Goal: Transaction & Acquisition: Obtain resource

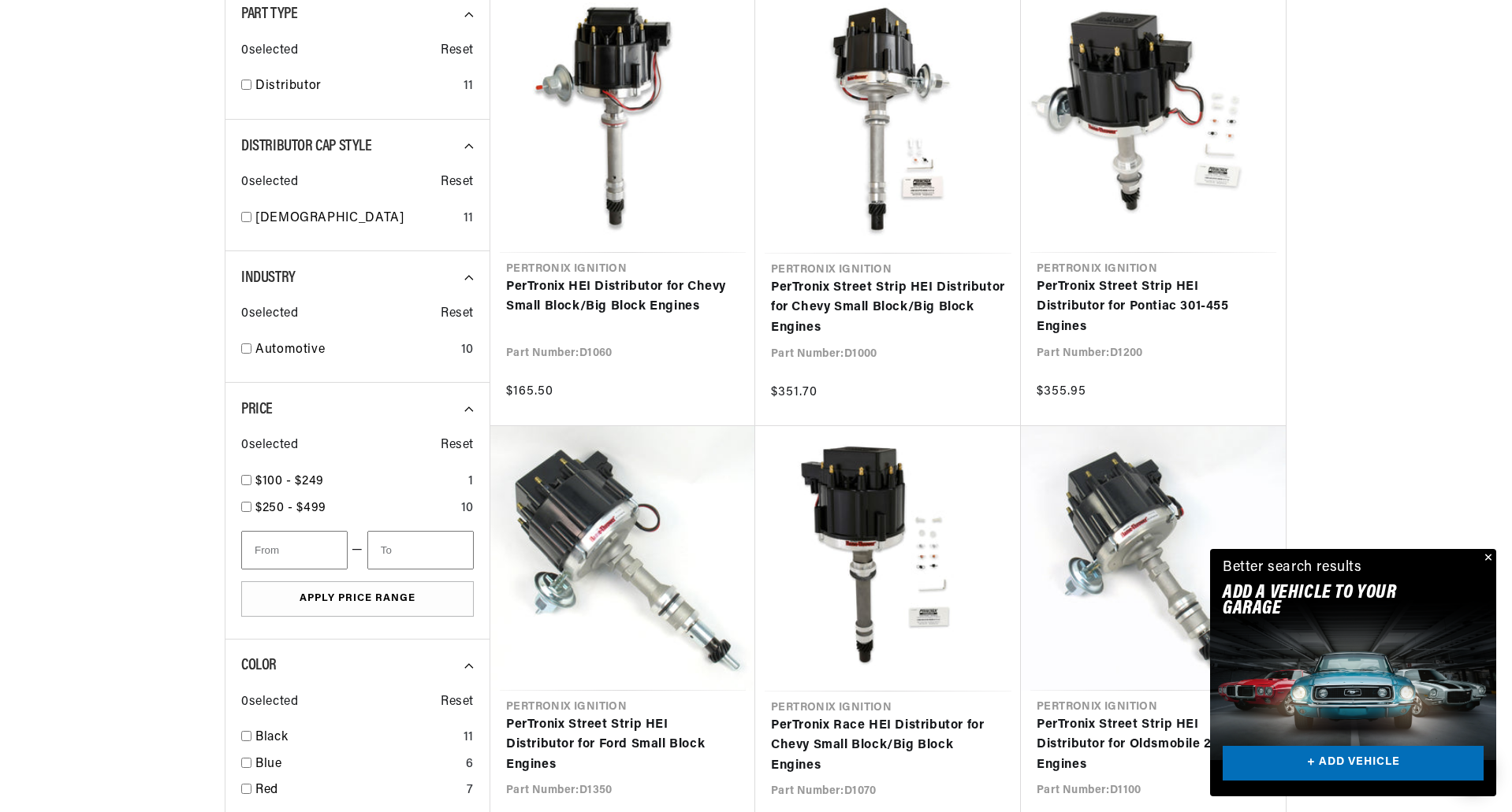
scroll to position [0, 984]
click at [1488, 552] on button "Close" at bounding box center [1486, 559] width 19 height 19
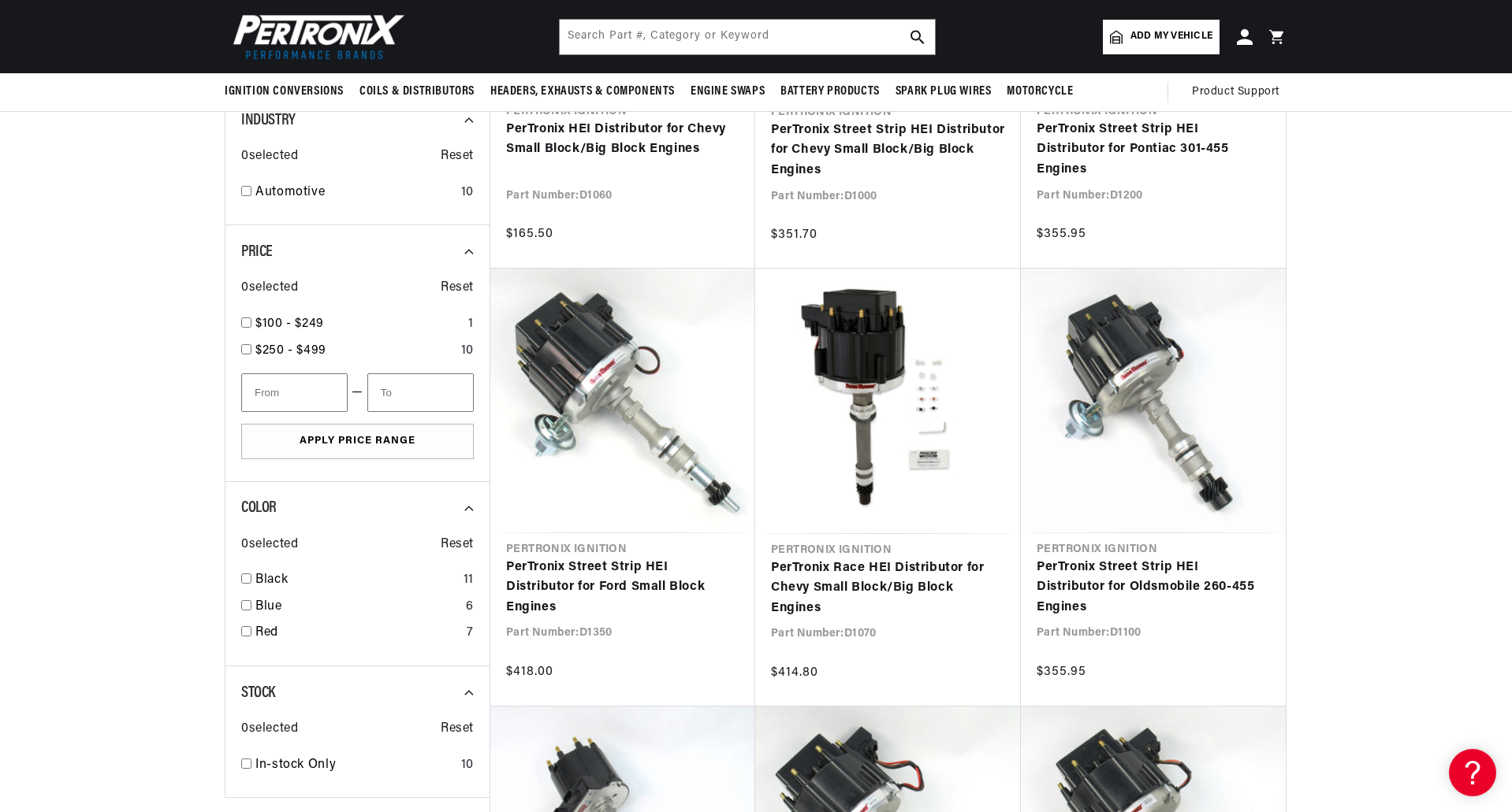
scroll to position [630, 0]
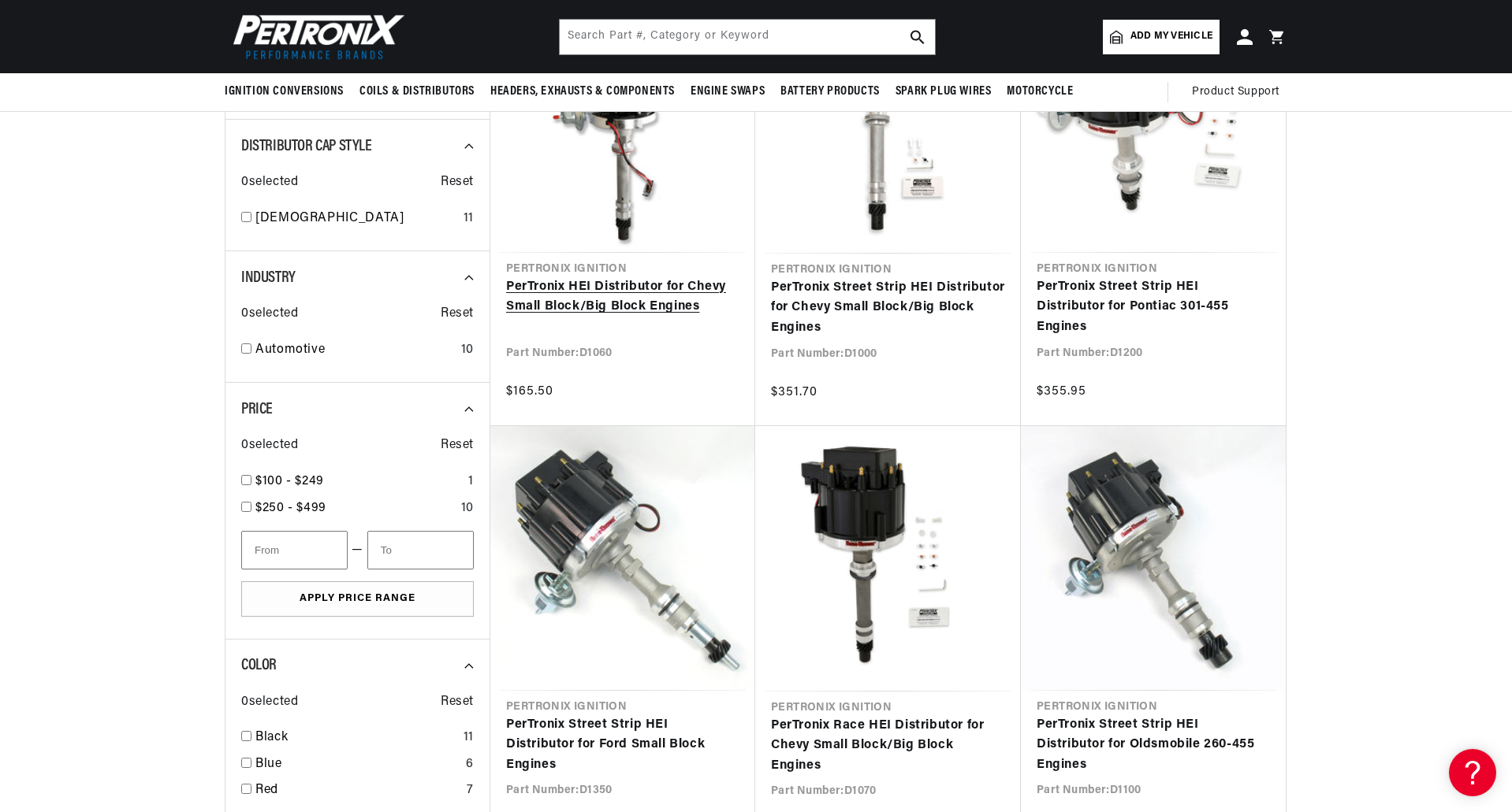
click at [672, 278] on link "PerTronix HEI Distributor for Chevy Small Block/Big Block Engines" at bounding box center [623, 298] width 234 height 40
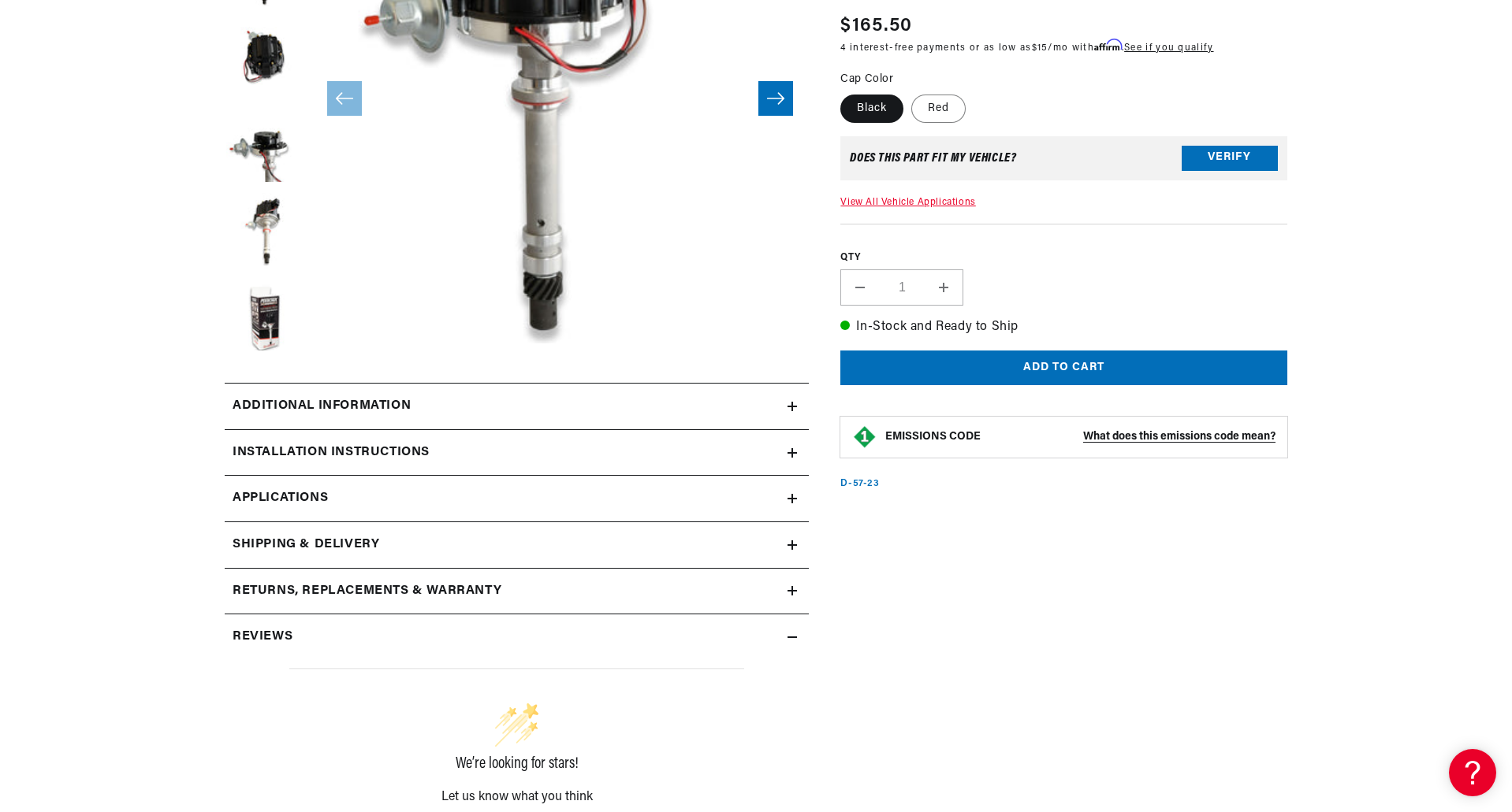
scroll to position [394, 0]
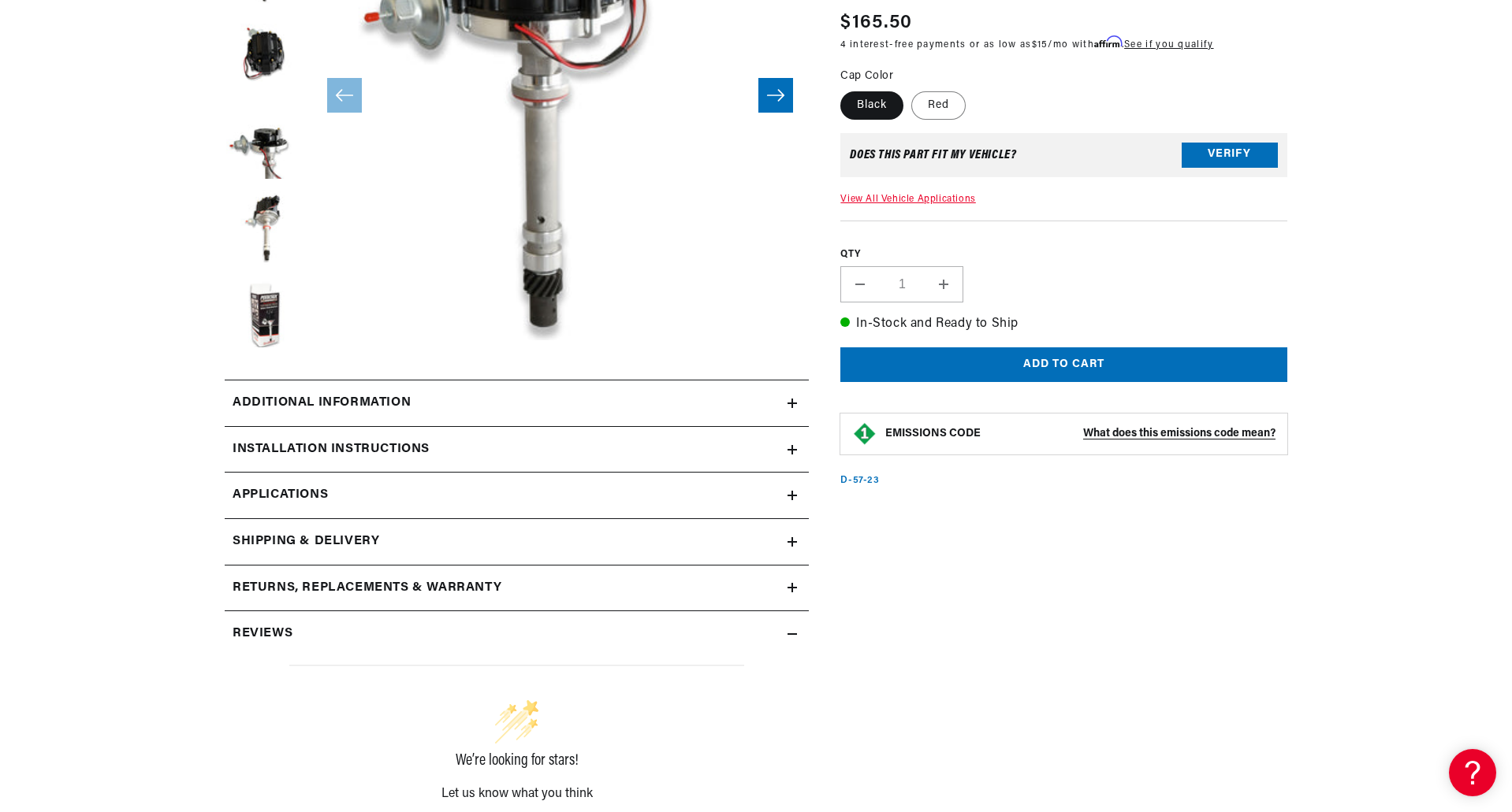
click at [787, 403] on icon at bounding box center [791, 403] width 9 height 9
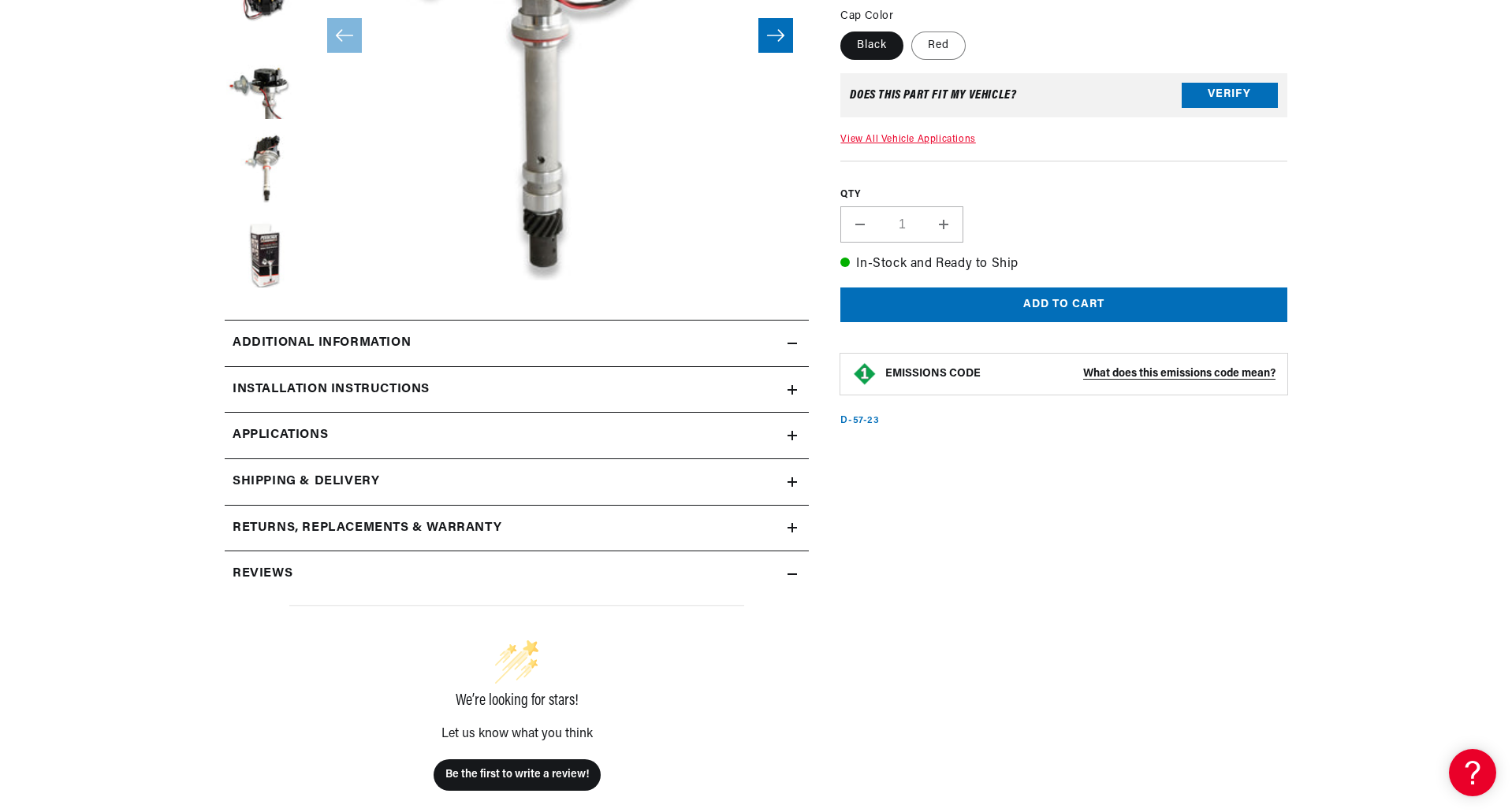
scroll to position [552, 0]
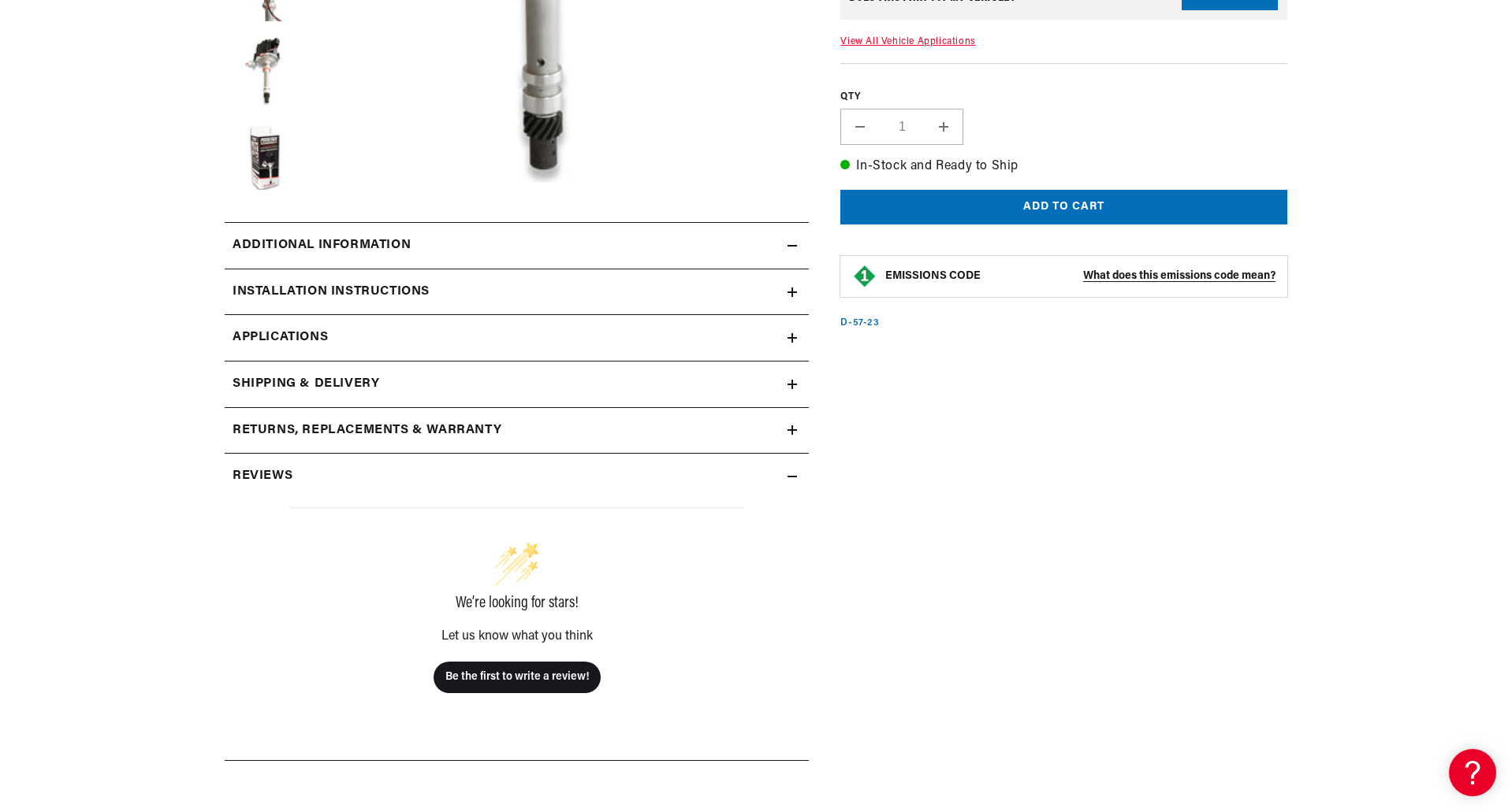
click at [795, 242] on icon at bounding box center [791, 245] width 9 height 9
click at [790, 288] on icon at bounding box center [791, 292] width 9 height 9
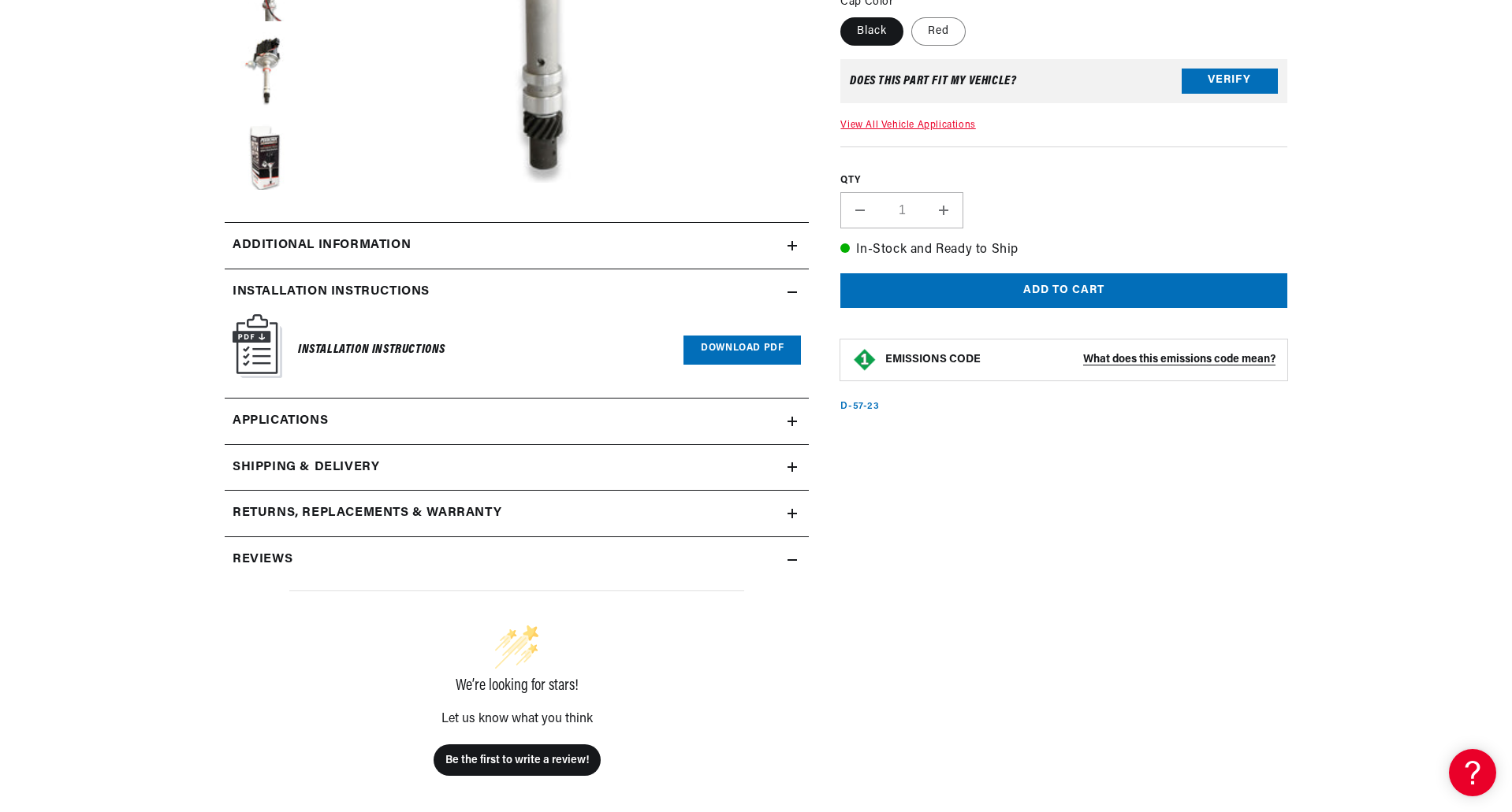
click at [790, 288] on icon at bounding box center [791, 292] width 9 height 9
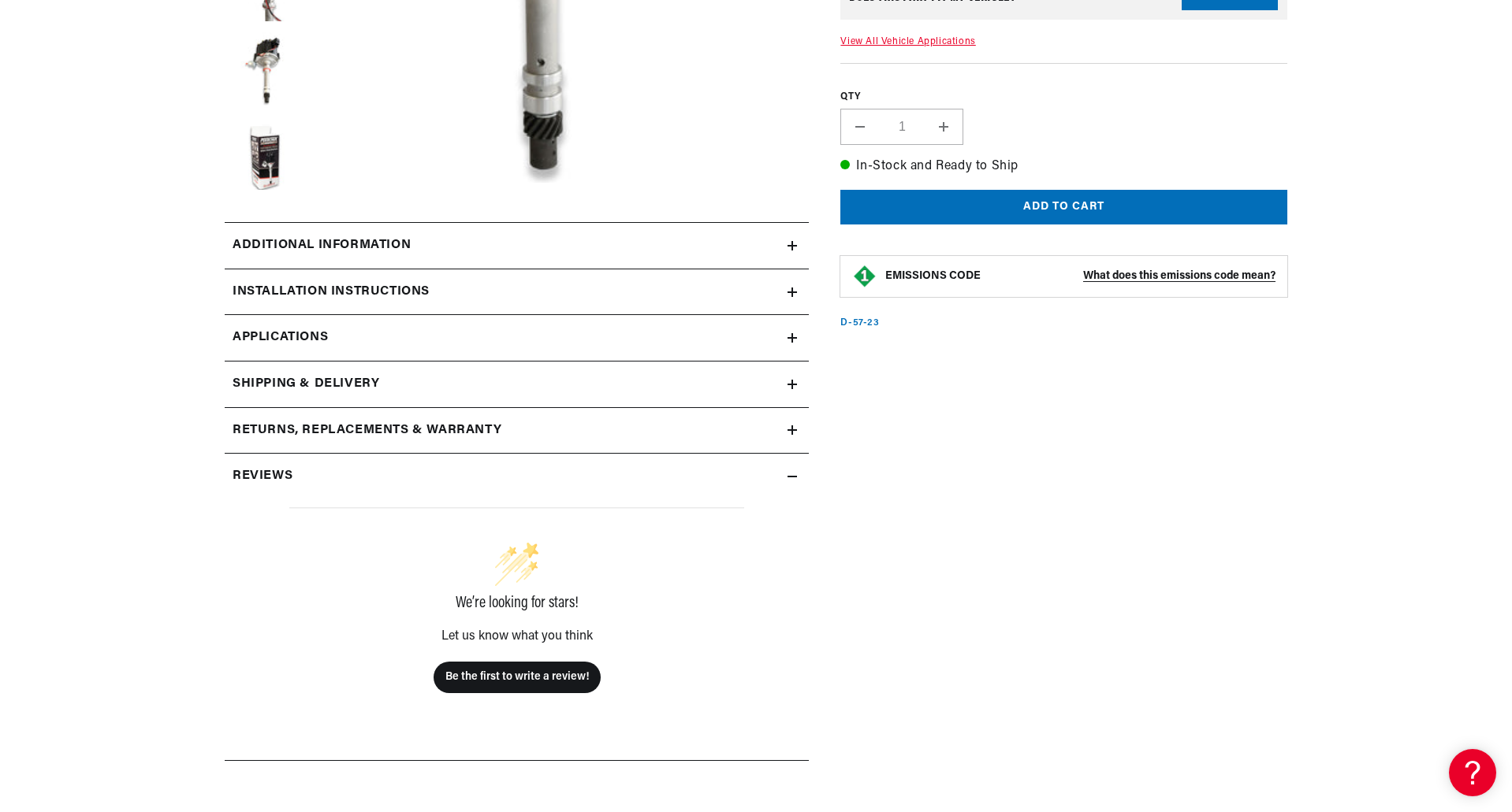
click at [795, 248] on icon at bounding box center [791, 245] width 9 height 9
click at [791, 353] on link "Applications" at bounding box center [516, 338] width 584 height 47
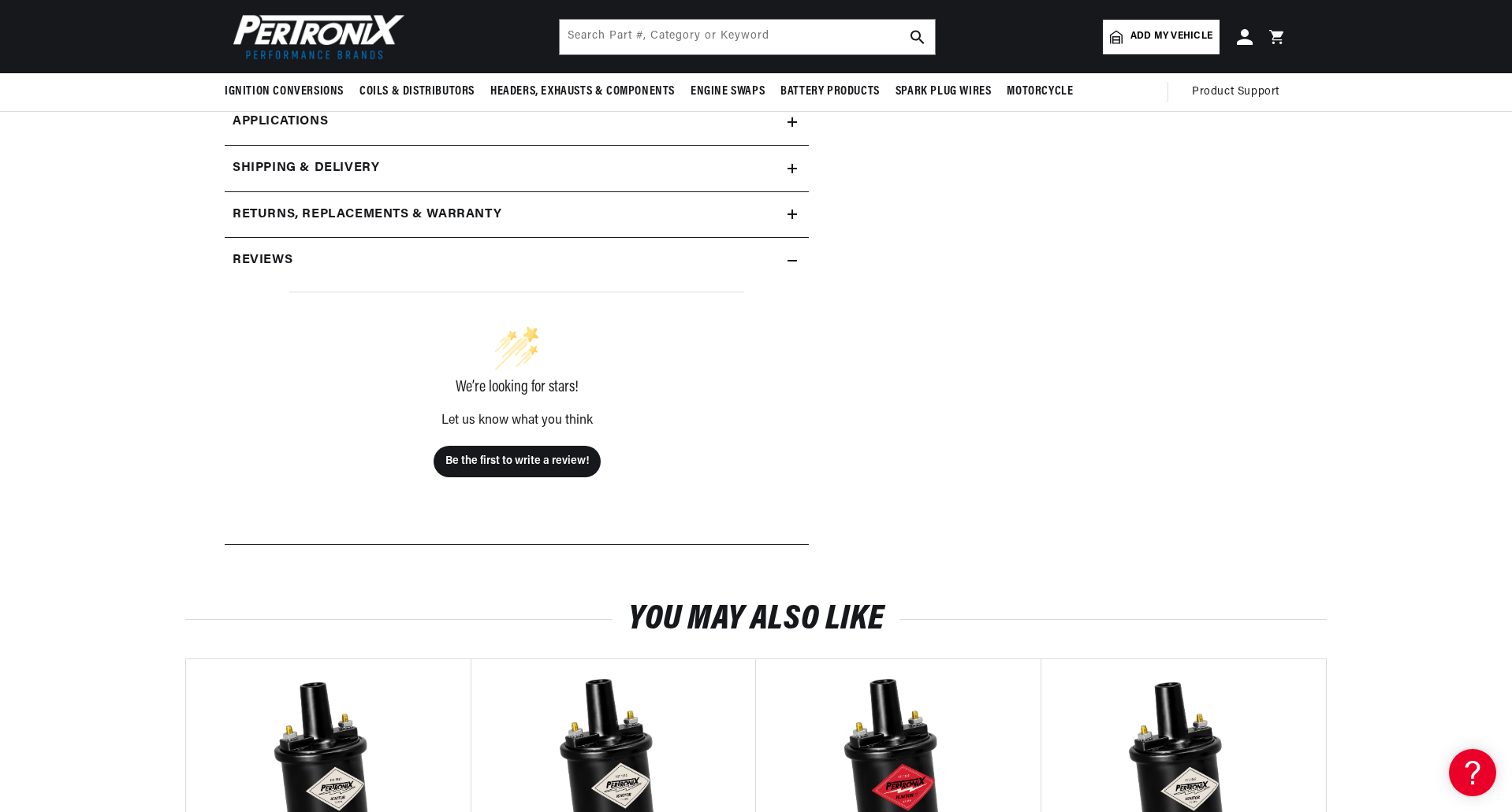
scroll to position [373, 0]
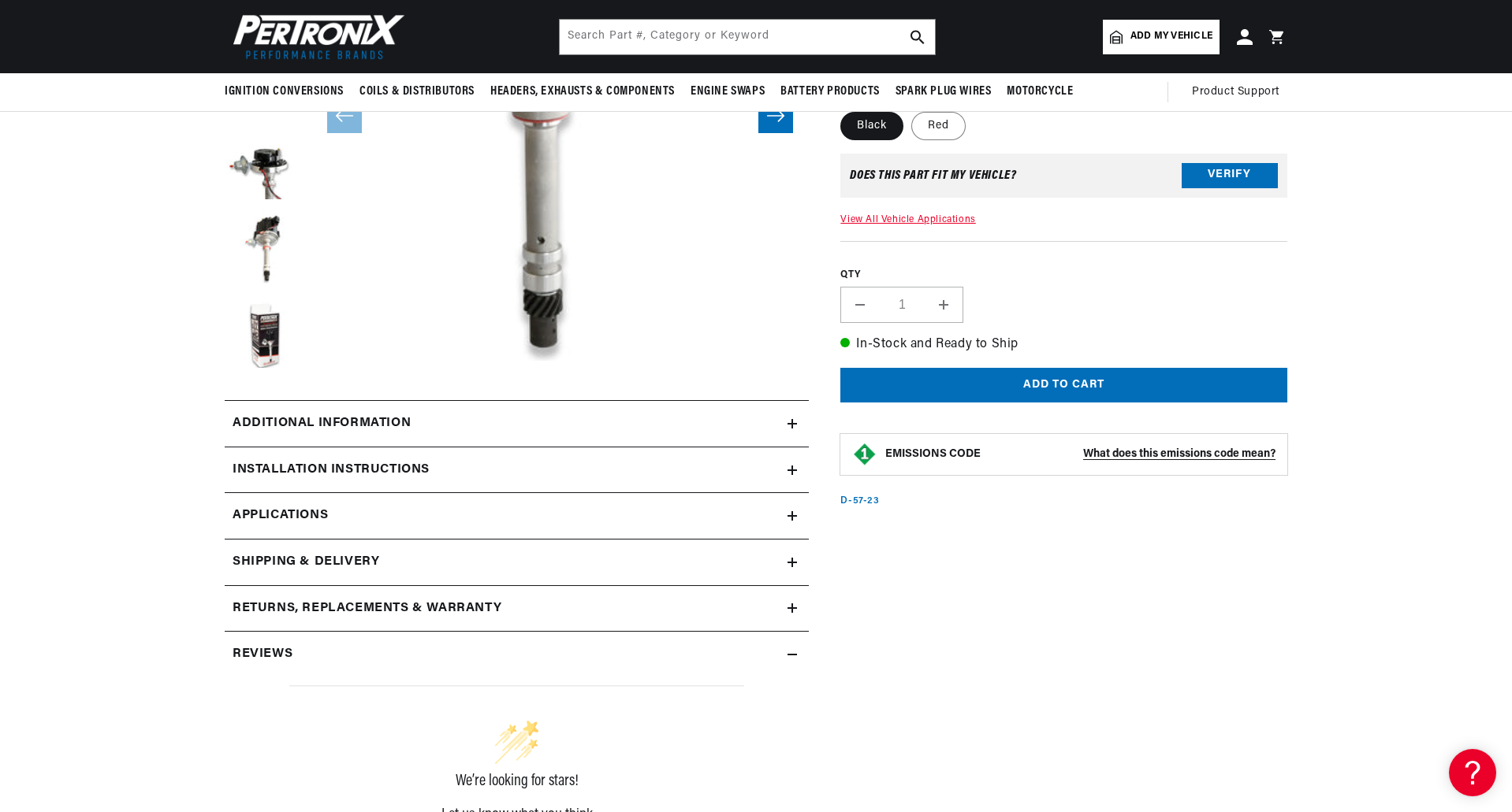
click at [381, 468] on h2 "Installation instructions" at bounding box center [331, 470] width 197 height 21
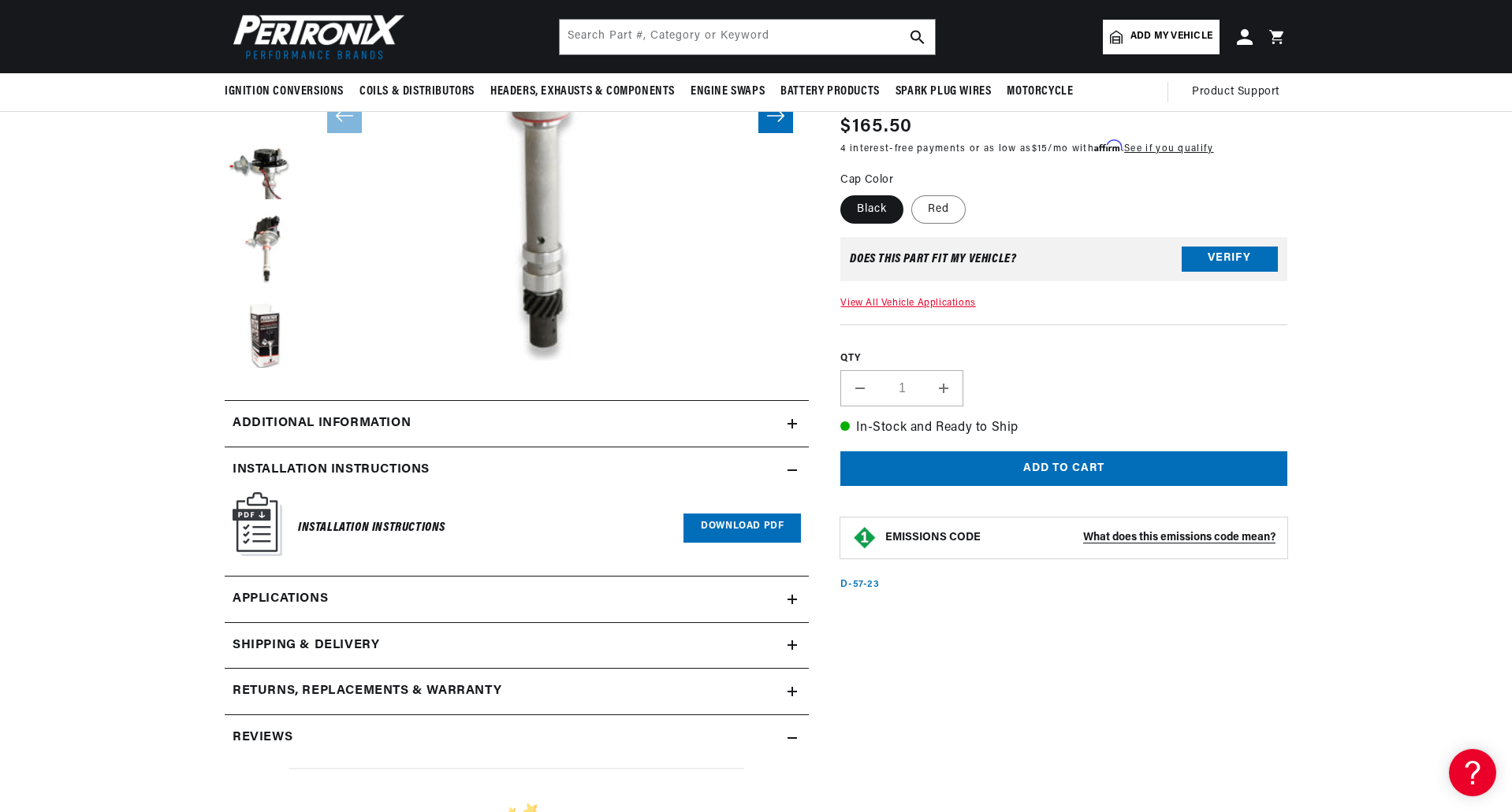
scroll to position [0, 0]
click at [701, 528] on link "Download PDF" at bounding box center [741, 528] width 118 height 29
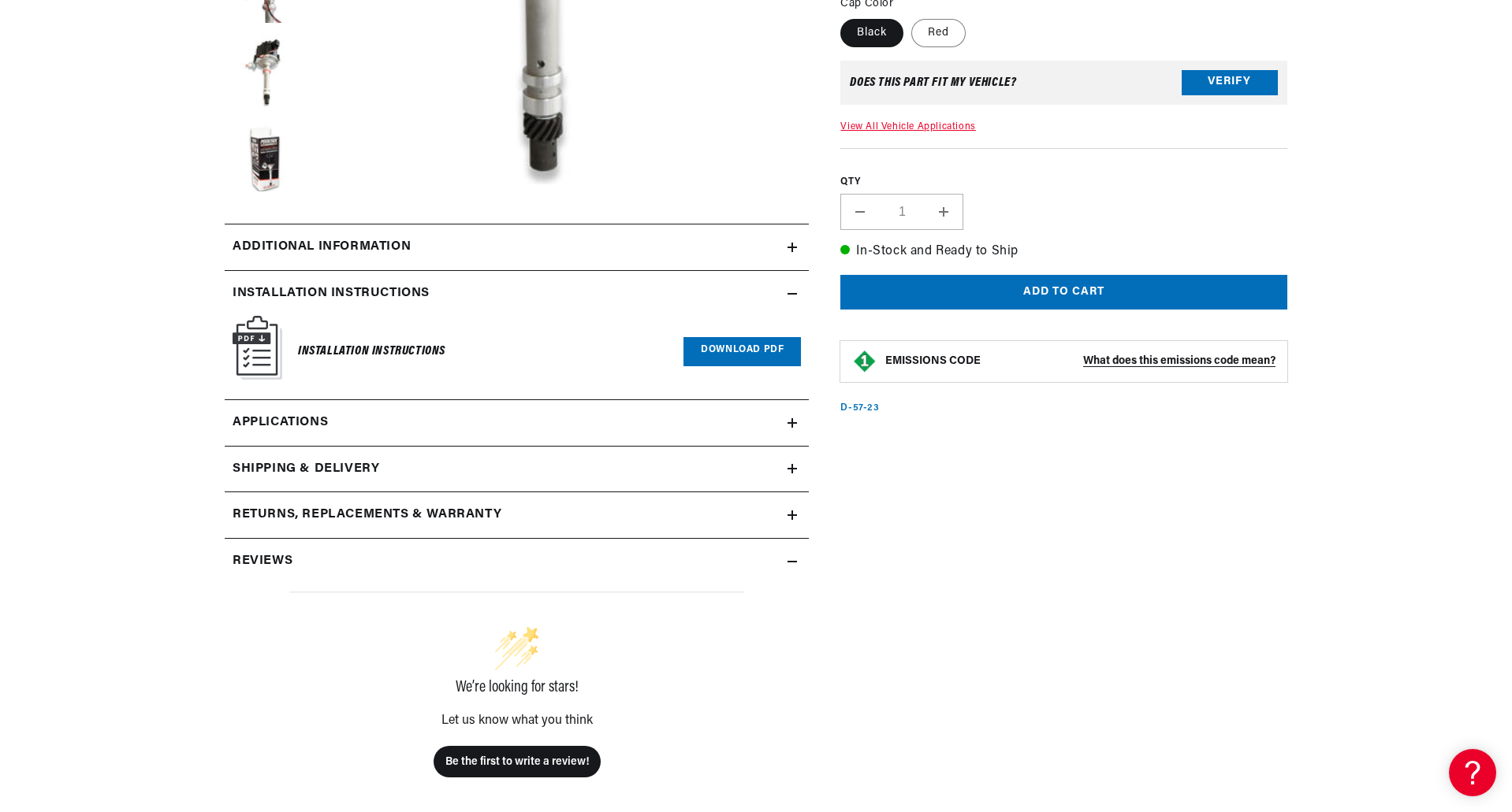
scroll to position [552, 0]
